Goal: Task Accomplishment & Management: Complete application form

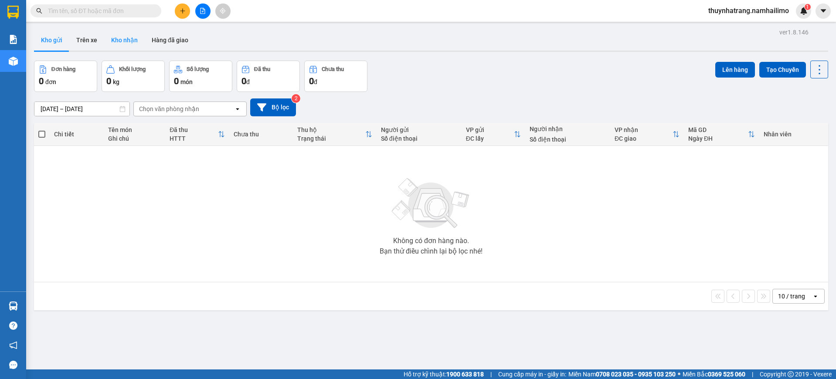
click at [122, 35] on button "Kho nhận" at bounding box center [124, 40] width 41 height 21
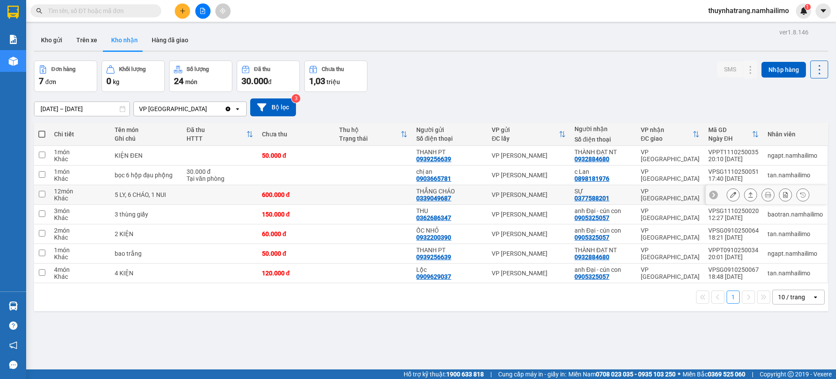
click at [244, 196] on td at bounding box center [219, 195] width 75 height 20
checkbox input "true"
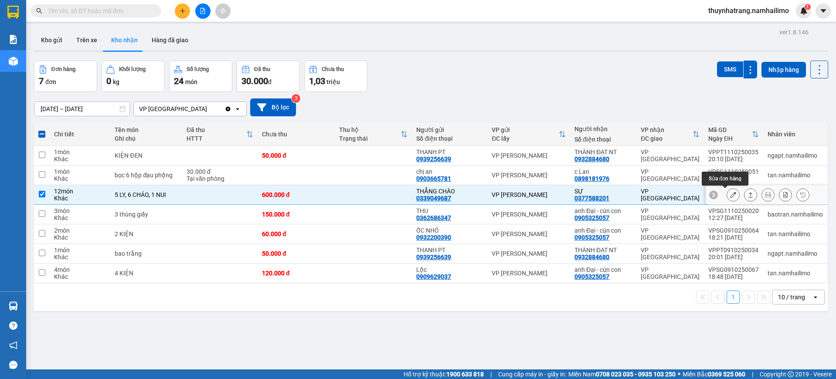
click at [730, 194] on icon at bounding box center [733, 195] width 6 height 6
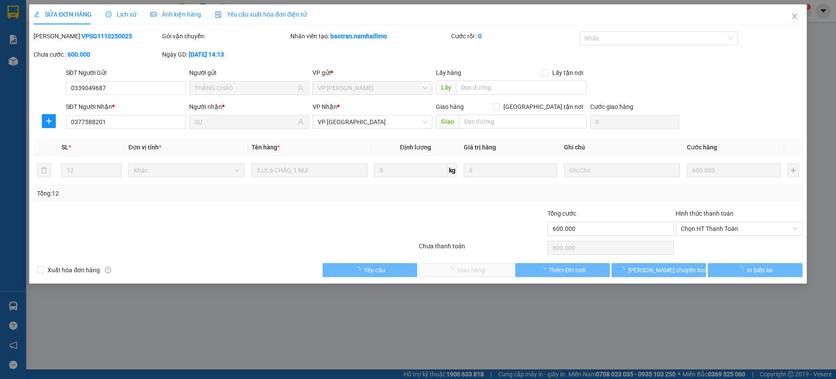
type input "0339049687"
type input "THẮNG CHÁO"
type input "0377588201"
type input "SỰ"
type input "600.000"
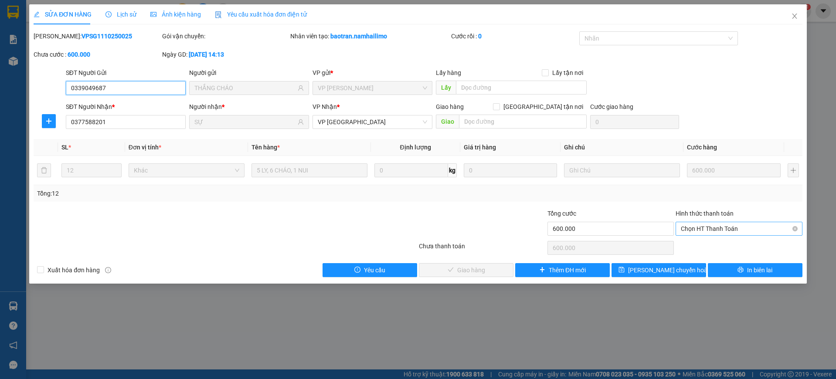
click at [752, 224] on span "Chọn HT Thanh Toán" at bounding box center [739, 228] width 116 height 13
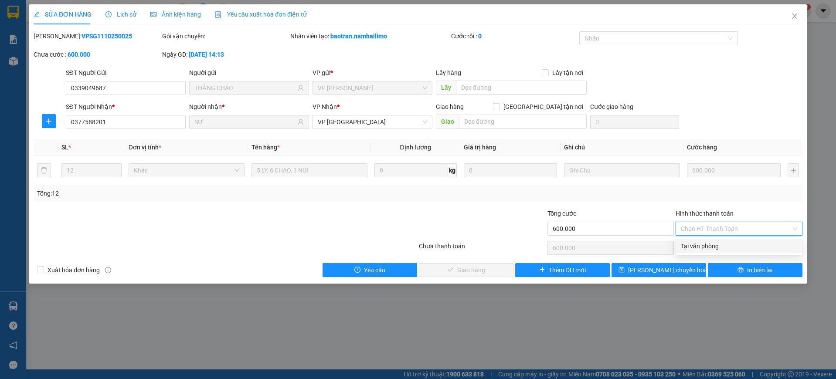
click at [712, 244] on div "Tại văn phòng" at bounding box center [739, 246] width 116 height 10
type input "0"
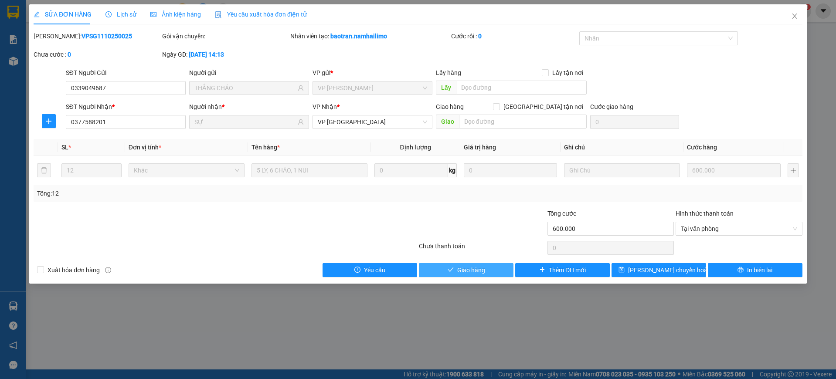
click at [479, 272] on span "Giao hàng" at bounding box center [471, 270] width 28 height 10
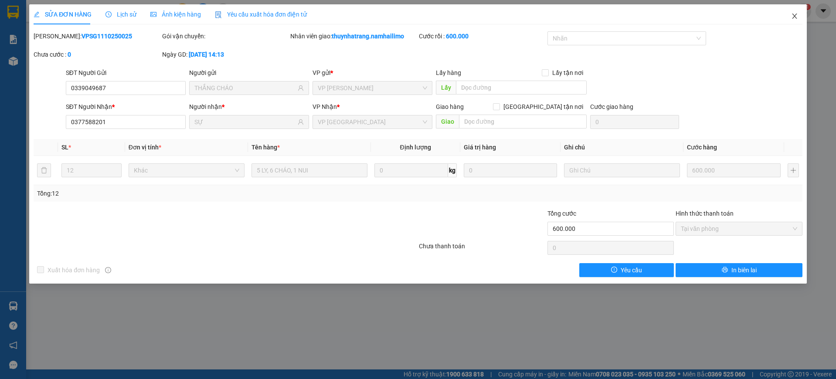
click at [793, 15] on icon "close" at bounding box center [794, 16] width 5 height 5
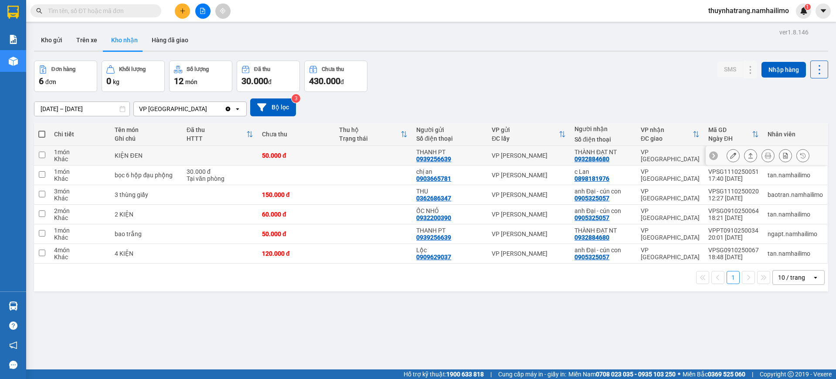
click at [554, 159] on td "VP [PERSON_NAME]" at bounding box center [528, 156] width 83 height 20
checkbox input "true"
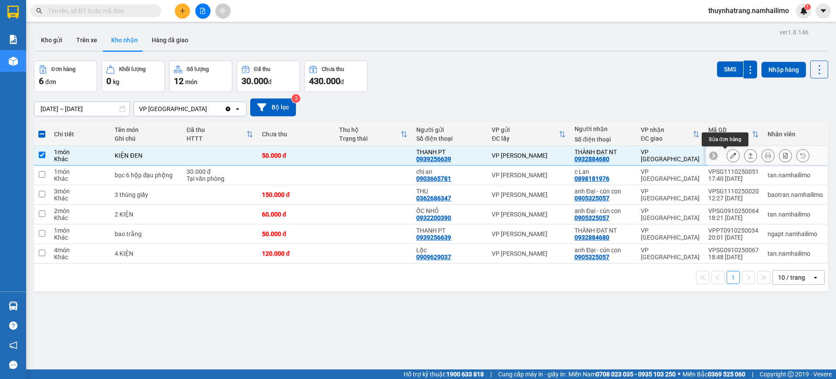
click at [729, 158] on button at bounding box center [733, 155] width 12 height 15
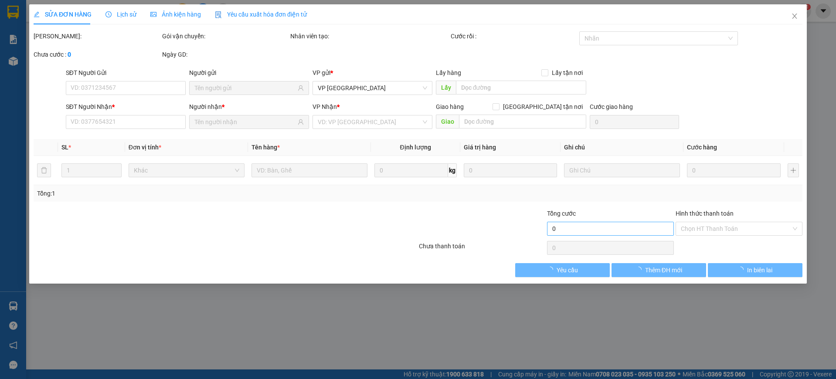
type input "0939256639"
type input "THANH PT"
type input "0932884680"
type input "THÀNH ĐẠT NT"
type input "50.000"
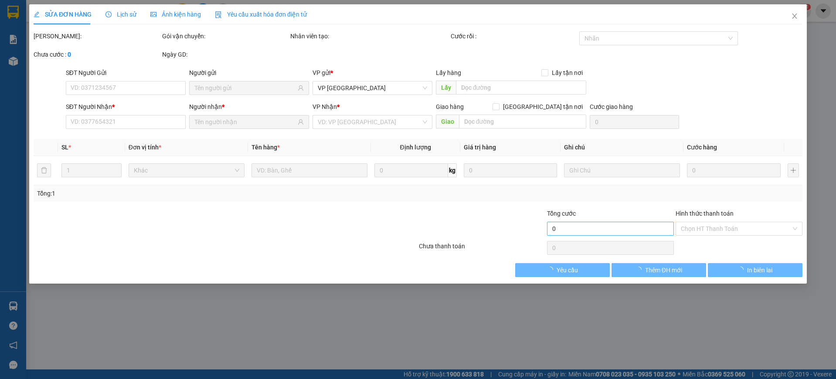
type input "50.000"
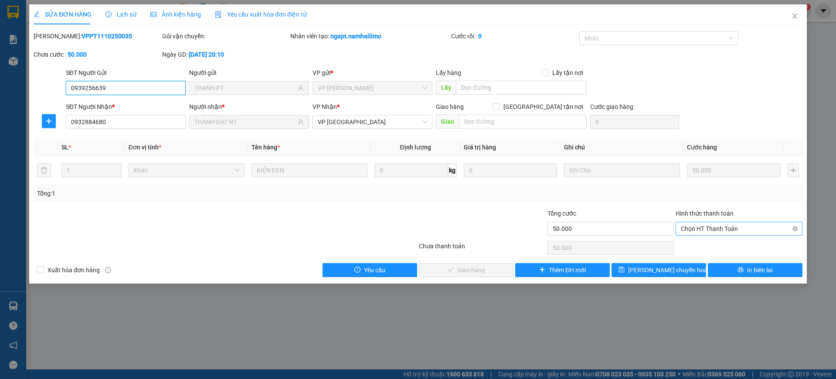
click at [718, 225] on span "Chọn HT Thanh Toán" at bounding box center [739, 228] width 116 height 13
click at [758, 108] on div "SĐT Người Nhận * 0932884680 Người nhận * THÀNH ĐẠT NT VP Nhận * VP [GEOGRAPHIC_…" at bounding box center [434, 117] width 740 height 31
click at [796, 14] on icon "close" at bounding box center [794, 16] width 5 height 5
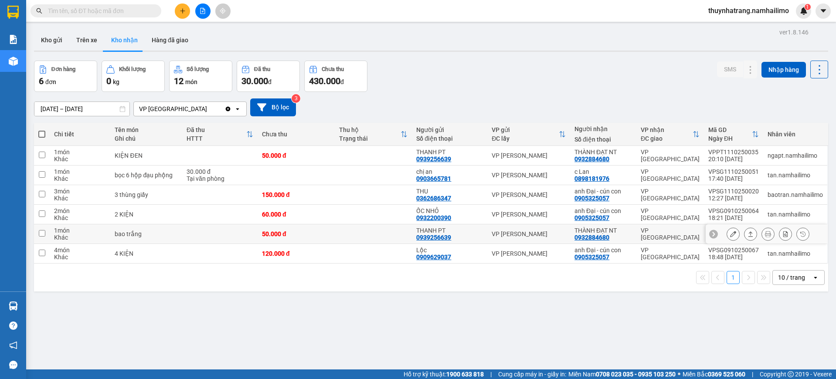
click at [349, 239] on td at bounding box center [373, 234] width 77 height 20
checkbox input "true"
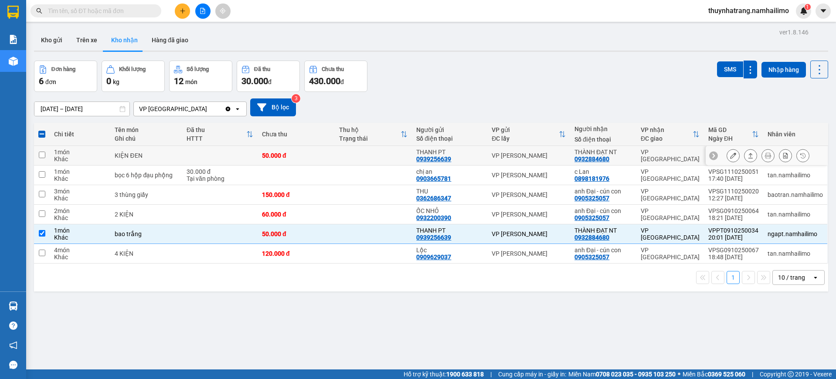
click at [330, 153] on td "50.000 đ" at bounding box center [296, 156] width 77 height 20
checkbox input "true"
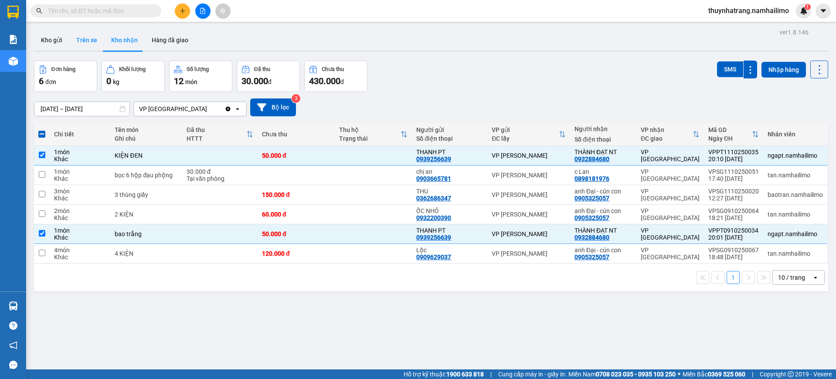
click at [84, 43] on button "Trên xe" at bounding box center [86, 40] width 35 height 21
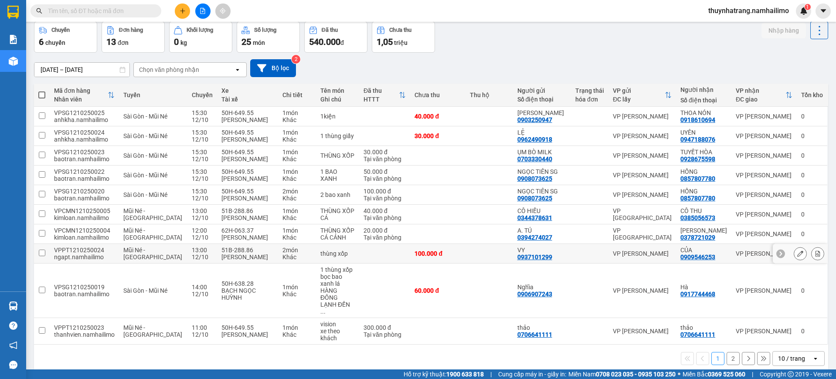
scroll to position [71, 0]
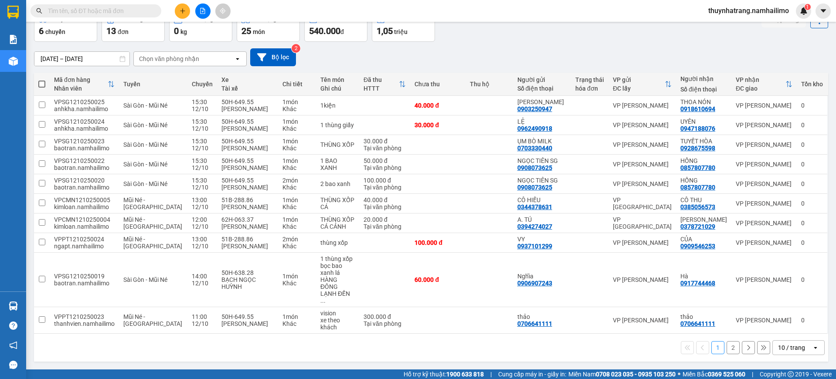
click at [726, 346] on button "2" at bounding box center [732, 347] width 13 height 13
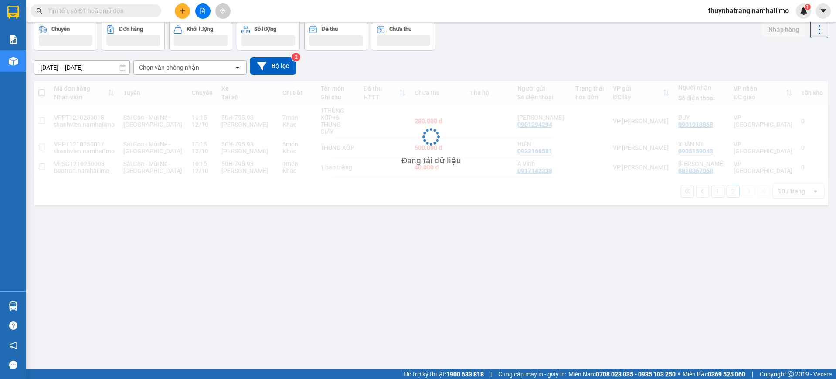
scroll to position [40, 0]
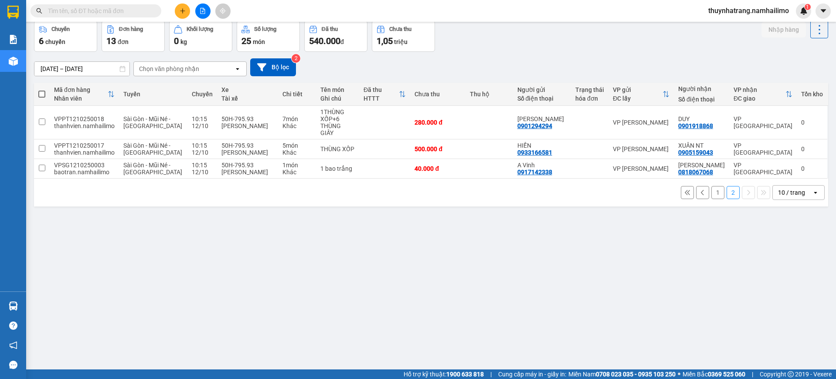
click at [712, 199] on button "1" at bounding box center [717, 192] width 13 height 13
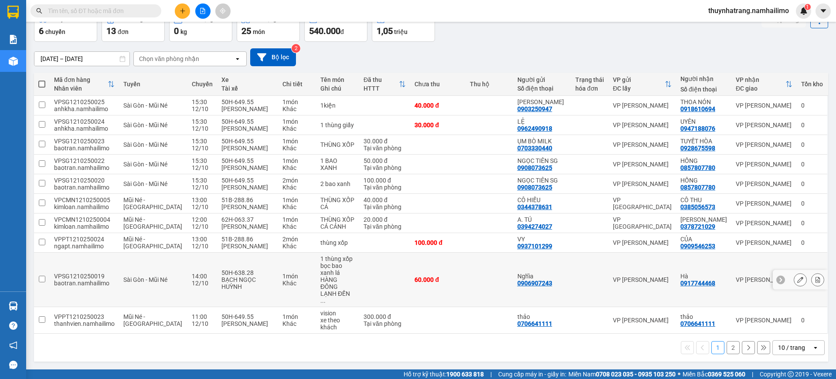
scroll to position [0, 0]
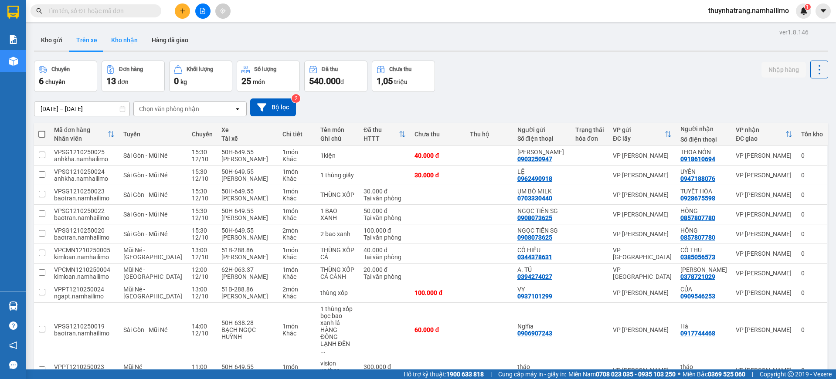
click at [122, 37] on button "Kho nhận" at bounding box center [124, 40] width 41 height 21
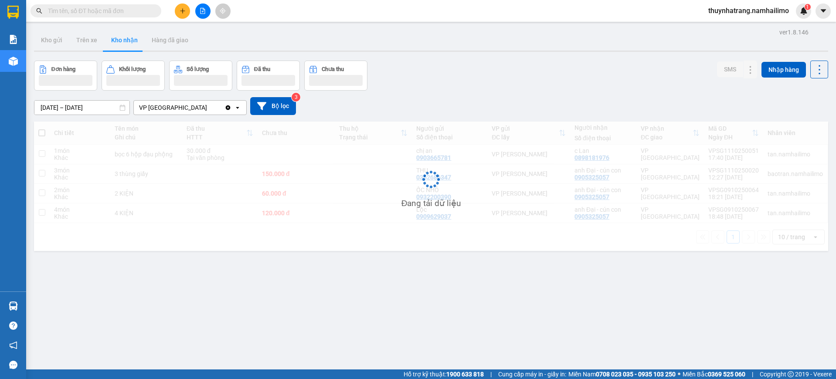
click at [101, 4] on div "Kết quả tìm kiếm ( 0 ) Bộ lọc No Data thuynhatrang.namhailimo 1" at bounding box center [418, 11] width 836 height 22
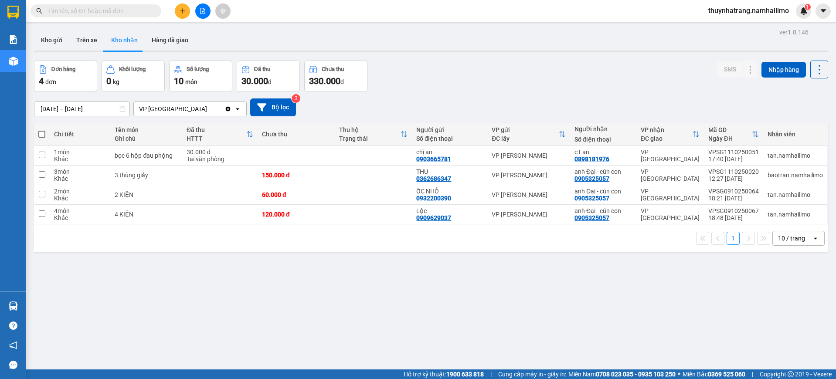
click at [103, 7] on input "text" at bounding box center [99, 11] width 103 height 10
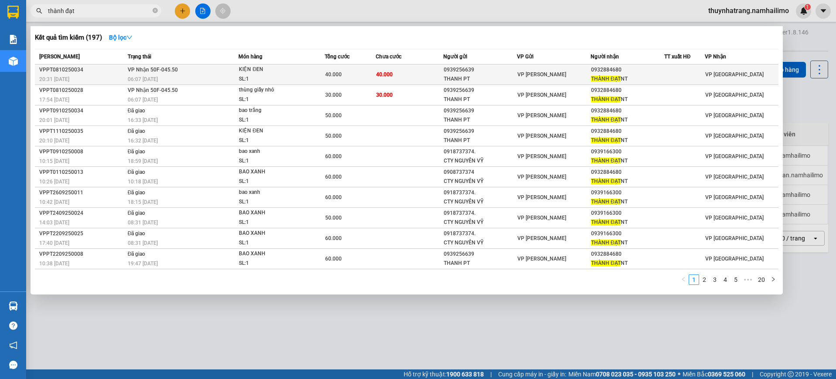
type input "thành đạt"
click at [408, 75] on td "40.000" at bounding box center [410, 74] width 68 height 20
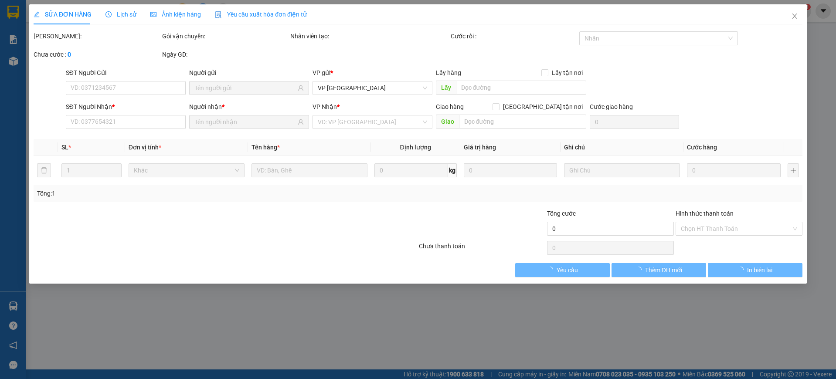
type input "0939256639"
type input "THANH PT"
type input "0932884680"
type input "THÀNH ĐẠT NT"
type input "40.000"
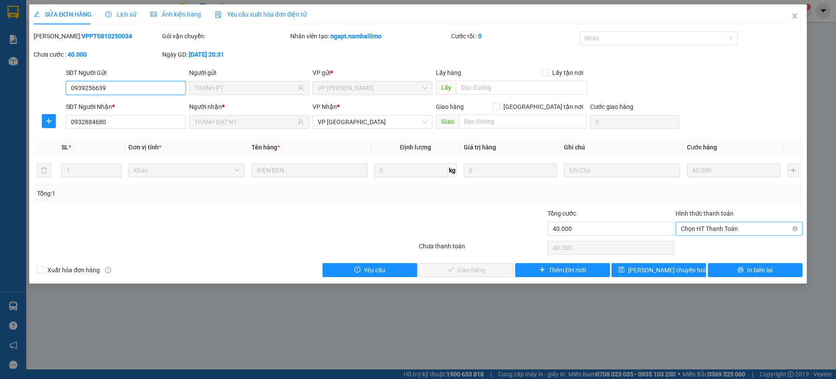
click at [724, 228] on span "Chọn HT Thanh Toán" at bounding box center [739, 228] width 116 height 13
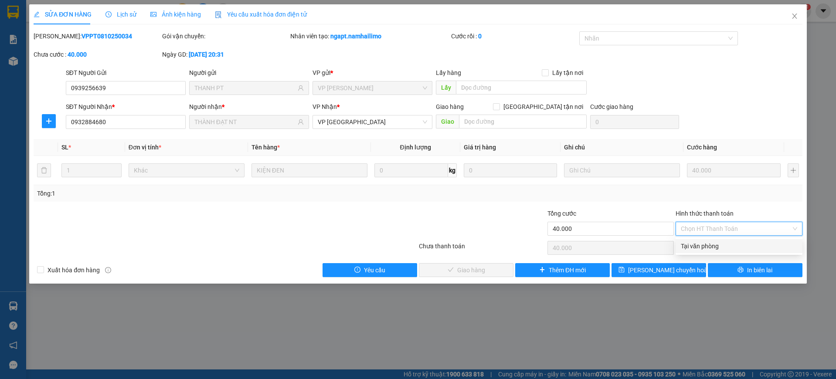
drag, startPoint x: 714, startPoint y: 249, endPoint x: 642, endPoint y: 260, distance: 73.2
click at [713, 249] on div "Tại văn phòng" at bounding box center [739, 246] width 116 height 10
type input "0"
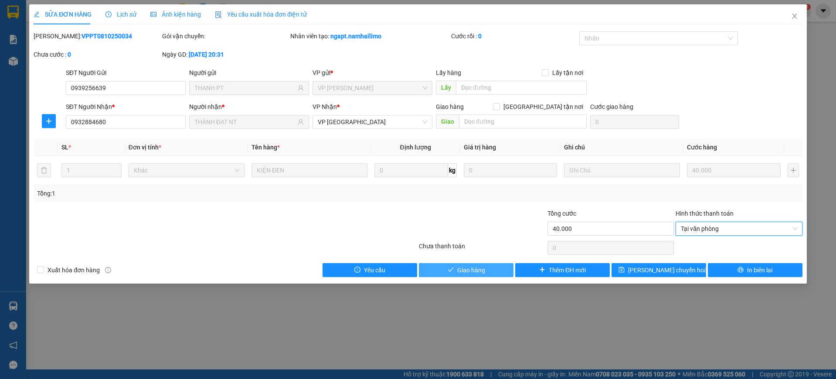
click at [485, 271] on button "Giao hàng" at bounding box center [466, 270] width 95 height 14
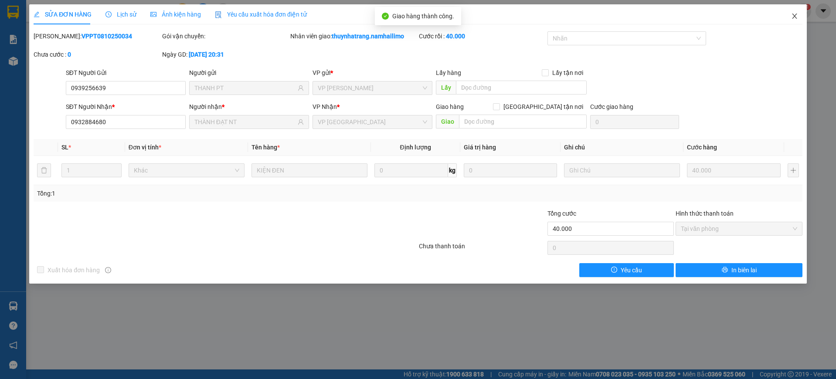
click at [793, 16] on icon "close" at bounding box center [794, 16] width 7 height 7
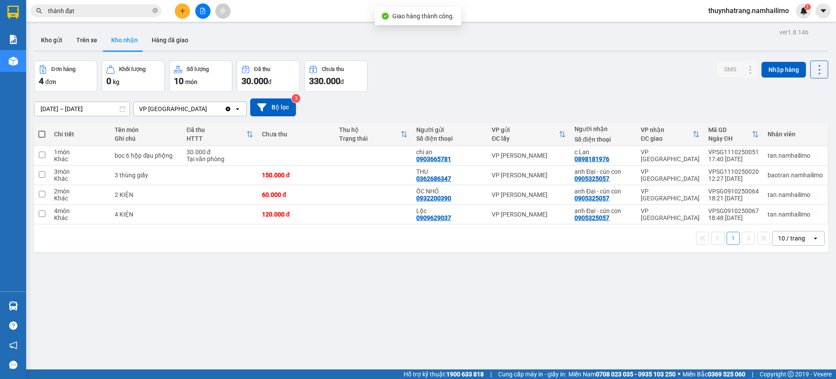
click at [93, 14] on input "thành đạt" at bounding box center [99, 11] width 103 height 10
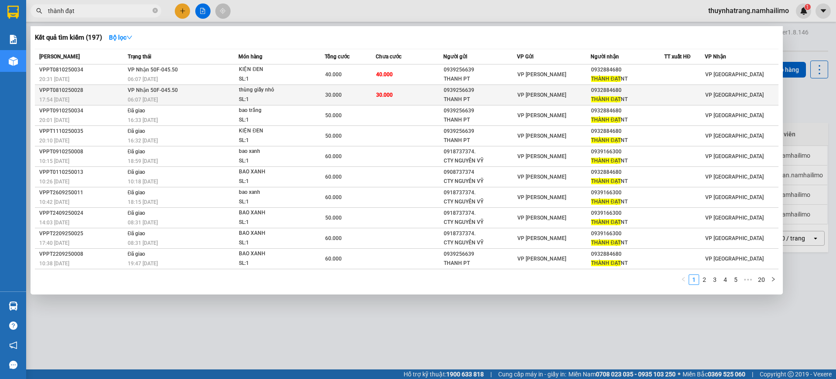
click at [379, 98] on span "30.000" at bounding box center [384, 94] width 17 height 7
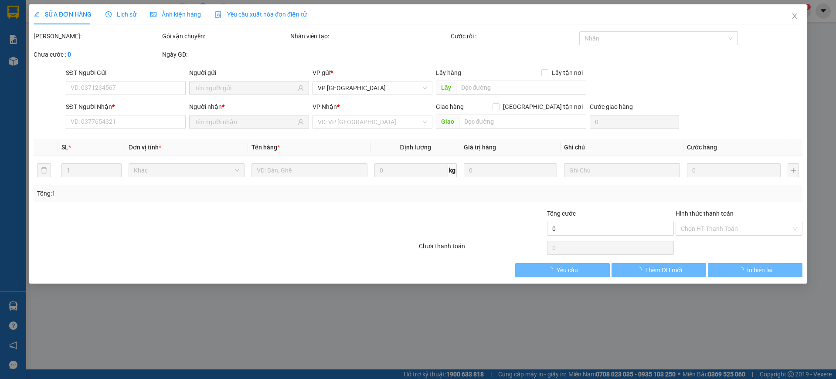
type input "0939256639"
type input "THANH PT"
type input "0932884680"
type input "THÀNH ĐẠT NT"
type input "30.000"
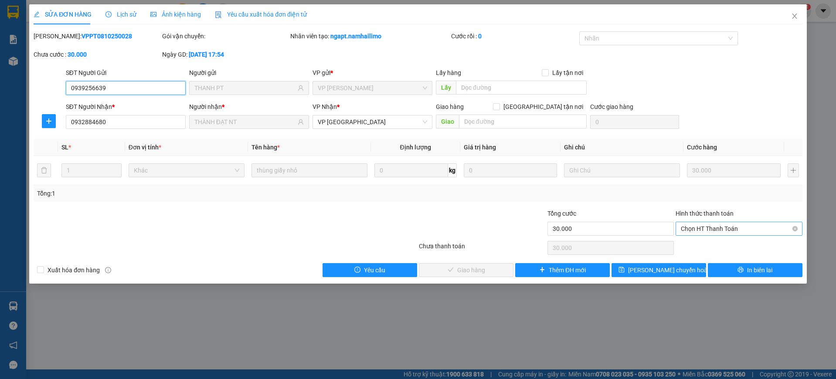
click at [704, 224] on span "Chọn HT Thanh Toán" at bounding box center [739, 228] width 116 height 13
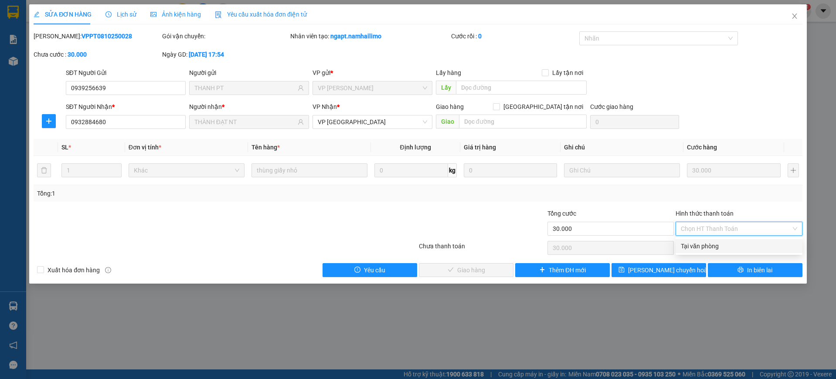
click at [706, 247] on div "Tại văn phòng" at bounding box center [739, 246] width 116 height 10
type input "0"
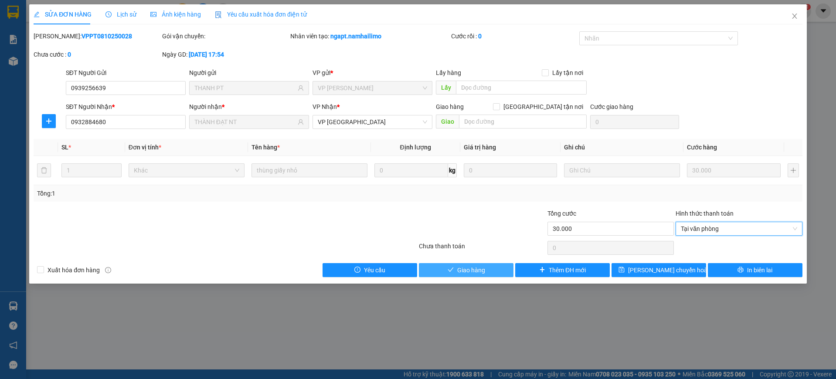
click at [468, 274] on span "Giao hàng" at bounding box center [471, 270] width 28 height 10
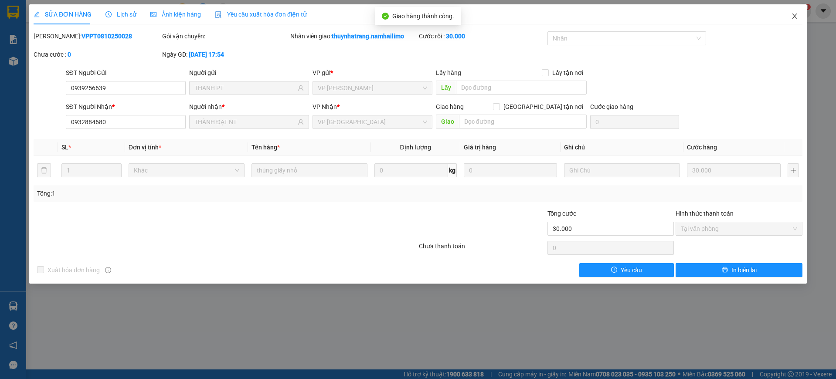
click at [793, 17] on icon "close" at bounding box center [794, 16] width 5 height 5
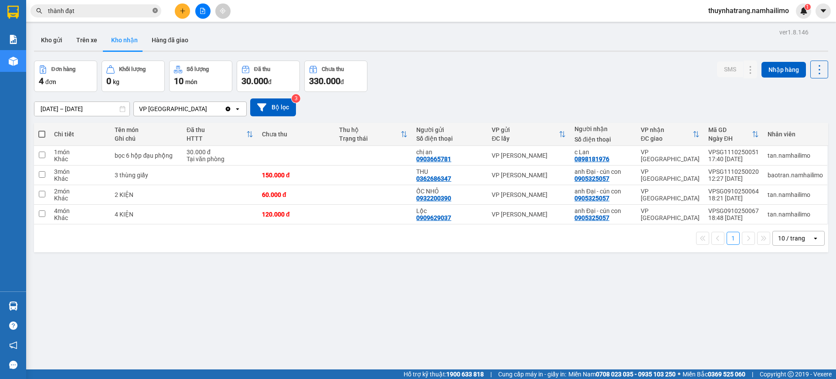
click at [154, 11] on icon "close-circle" at bounding box center [155, 10] width 5 height 5
click at [81, 44] on button "Trên xe" at bounding box center [86, 40] width 35 height 21
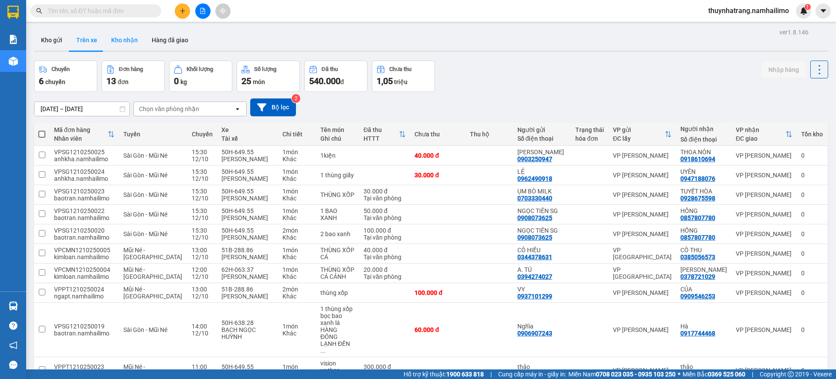
click at [129, 43] on button "Kho nhận" at bounding box center [124, 40] width 41 height 21
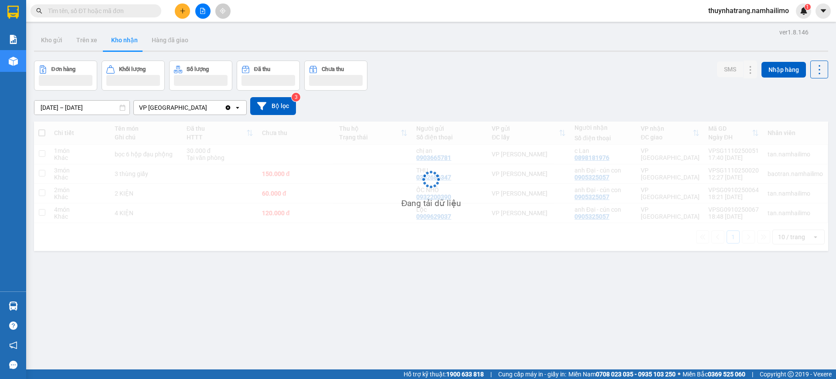
click at [129, 43] on button "Kho nhận" at bounding box center [124, 40] width 41 height 21
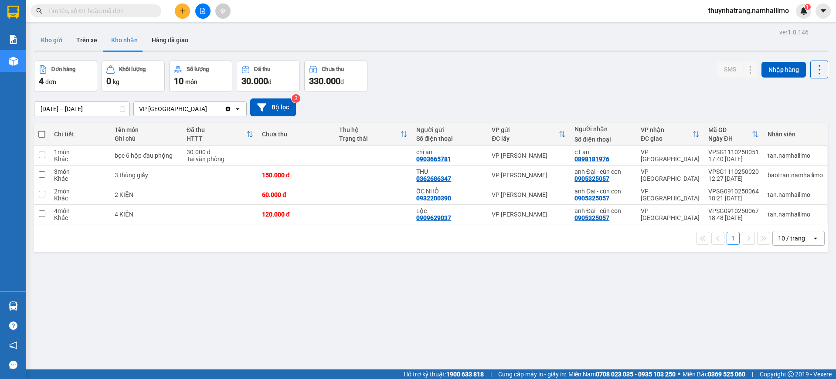
click at [56, 42] on button "Kho gửi" at bounding box center [51, 40] width 35 height 21
